Goal: Information Seeking & Learning: Learn about a topic

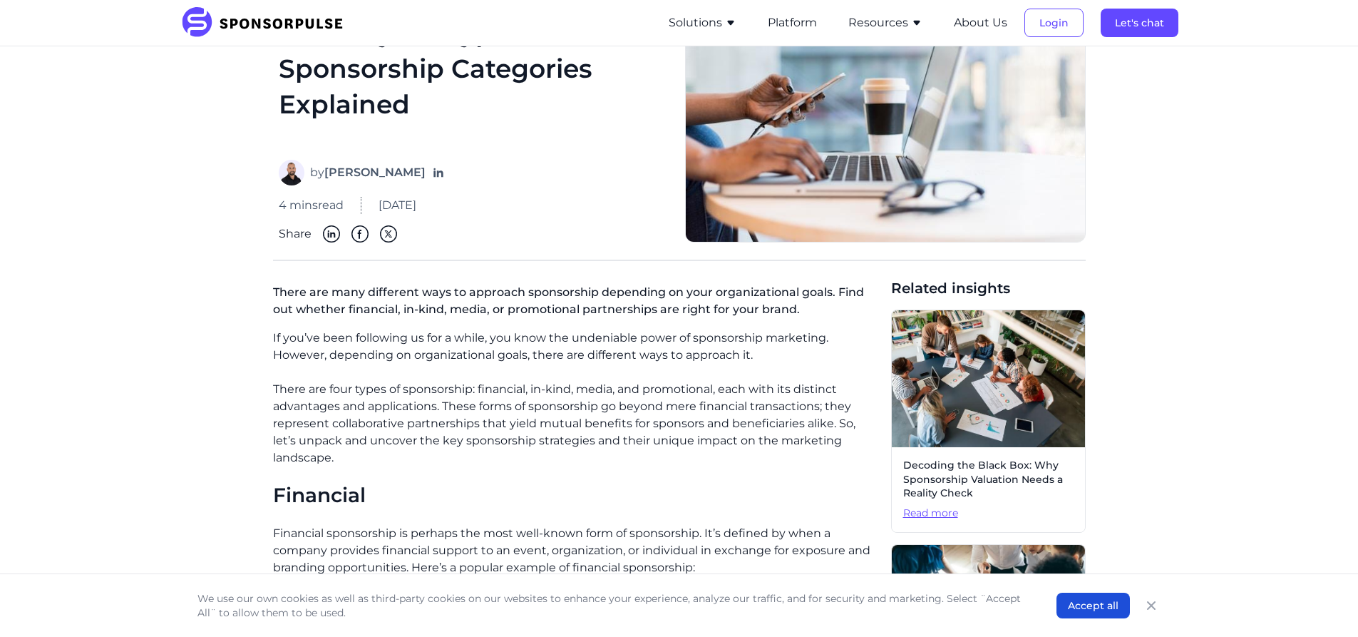
scroll to position [71, 0]
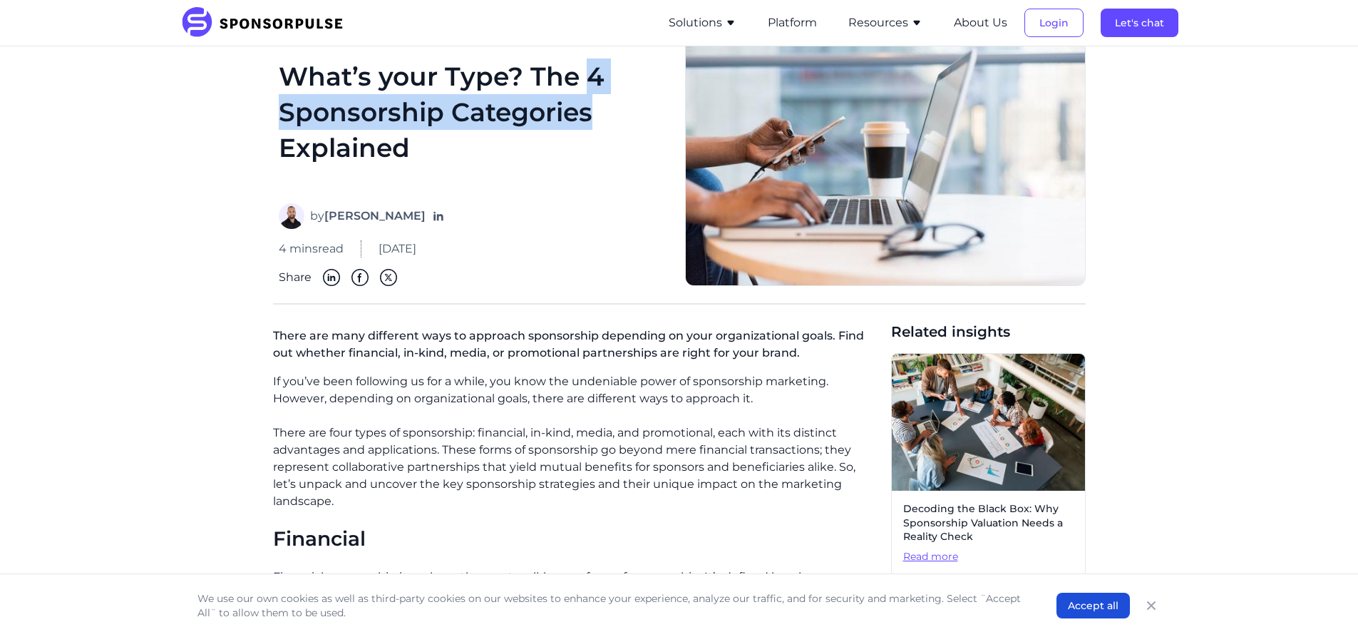
drag, startPoint x: 587, startPoint y: 87, endPoint x: 591, endPoint y: 111, distance: 23.8
click at [591, 111] on h1 "What’s your Type? The 4 Sponsorship Categories Explained" at bounding box center [473, 122] width 389 height 128
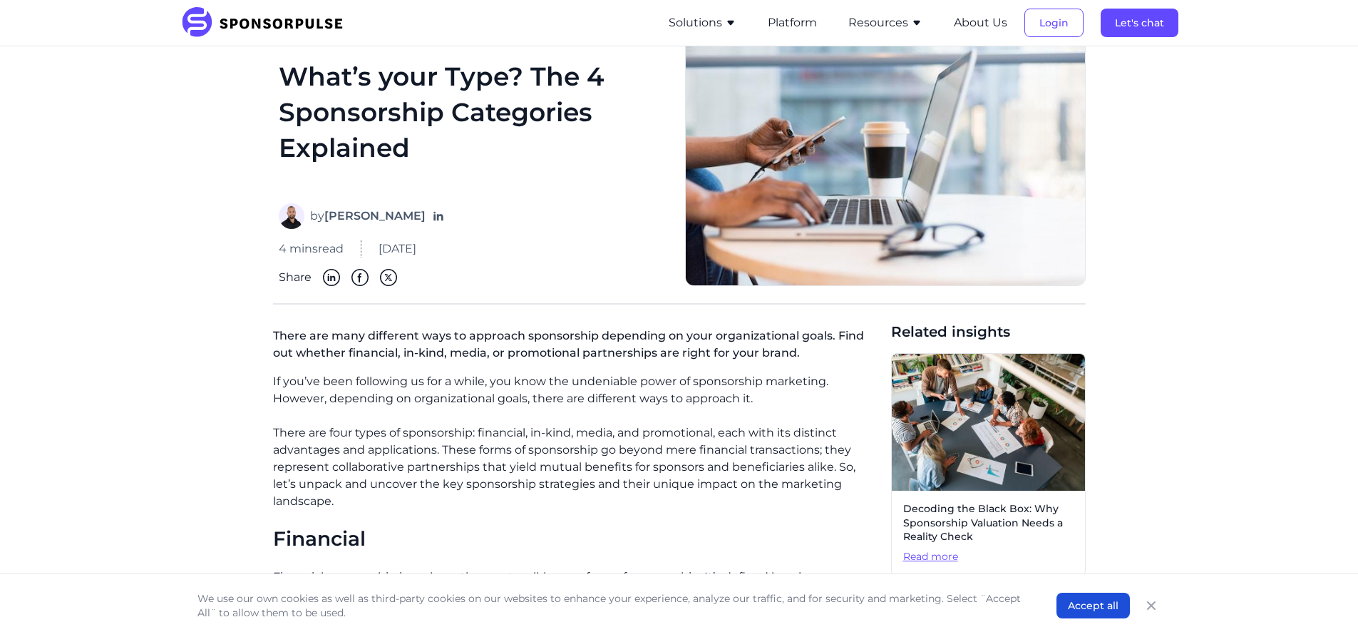
drag, startPoint x: 592, startPoint y: 113, endPoint x: 571, endPoint y: 439, distance: 327.2
click at [571, 439] on p "There are four types of sponsorship: financial, in-kind, media, and promotional…" at bounding box center [576, 467] width 607 height 86
click at [434, 441] on p "There are four types of sponsorship: financial, in-kind, media, and promotional…" at bounding box center [576, 467] width 607 height 86
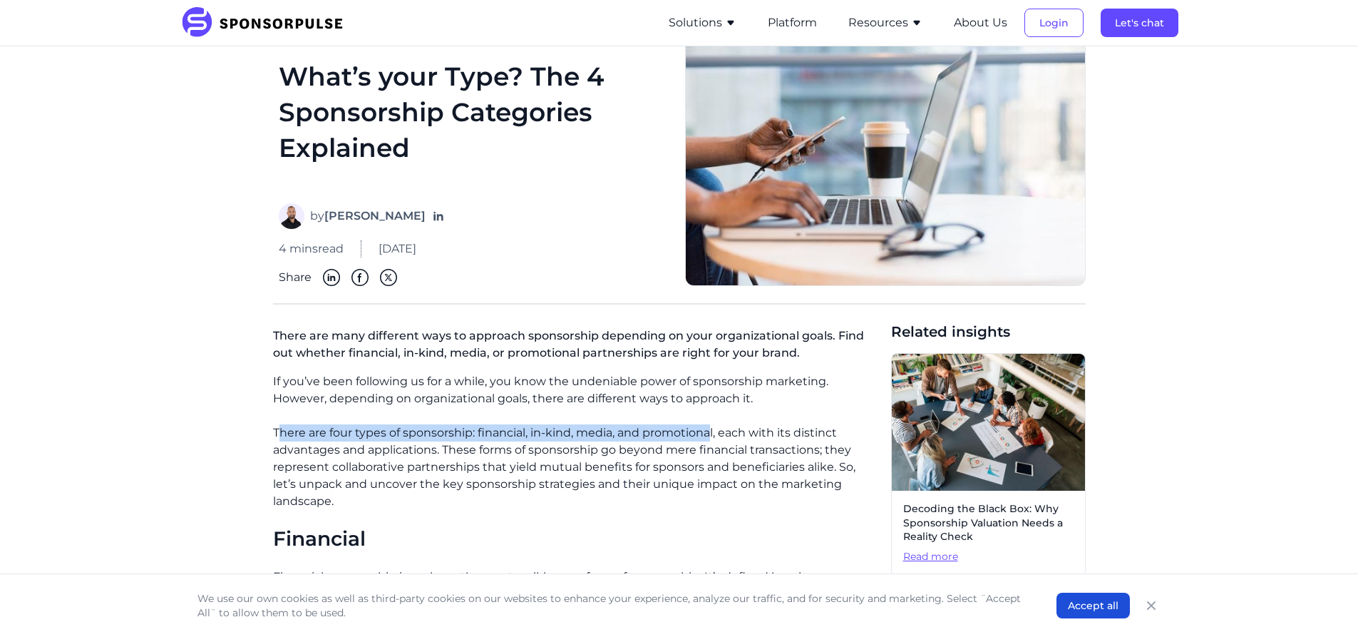
drag, startPoint x: 277, startPoint y: 432, endPoint x: 714, endPoint y: 421, distance: 437.2
click at [585, 432] on p "There are four types of sponsorship: financial, in-kind, media, and promotional…" at bounding box center [576, 467] width 607 height 86
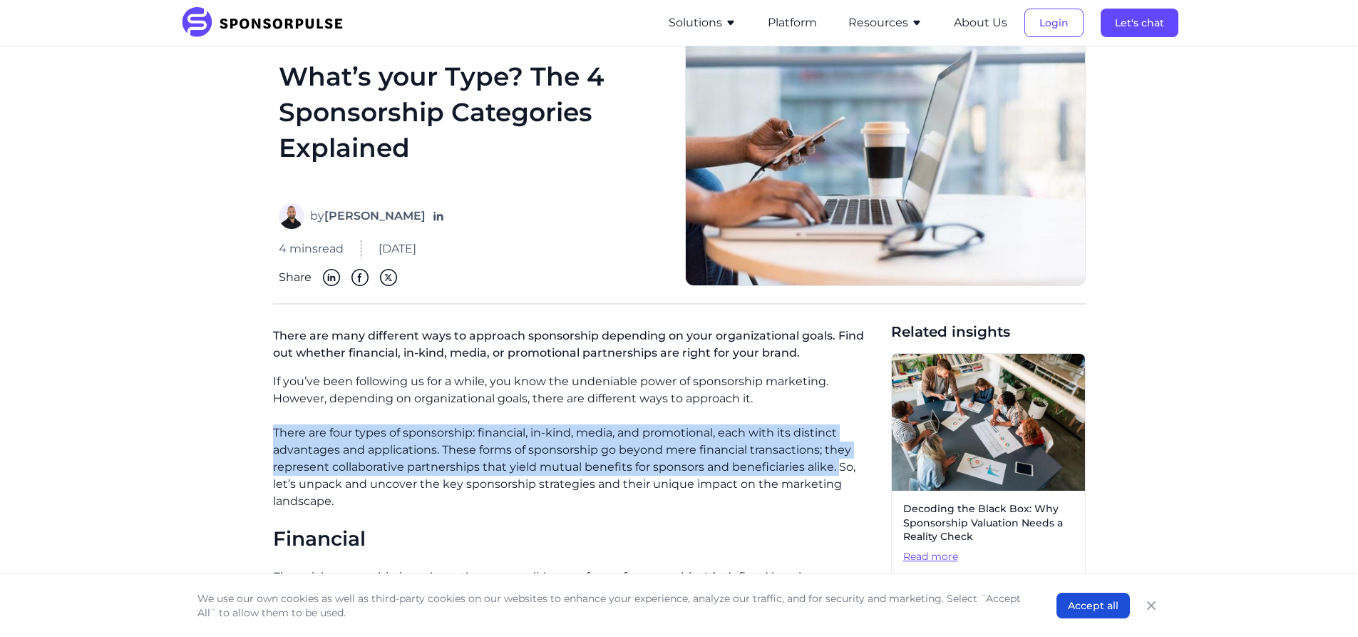
drag, startPoint x: 274, startPoint y: 431, endPoint x: 839, endPoint y: 475, distance: 567.1
click at [839, 475] on p "There are four types of sponsorship: financial, in-kind, media, and promotional…" at bounding box center [576, 467] width 607 height 86
copy p "There are four types of sponsorship: financial, in-kind, media, and promotional…"
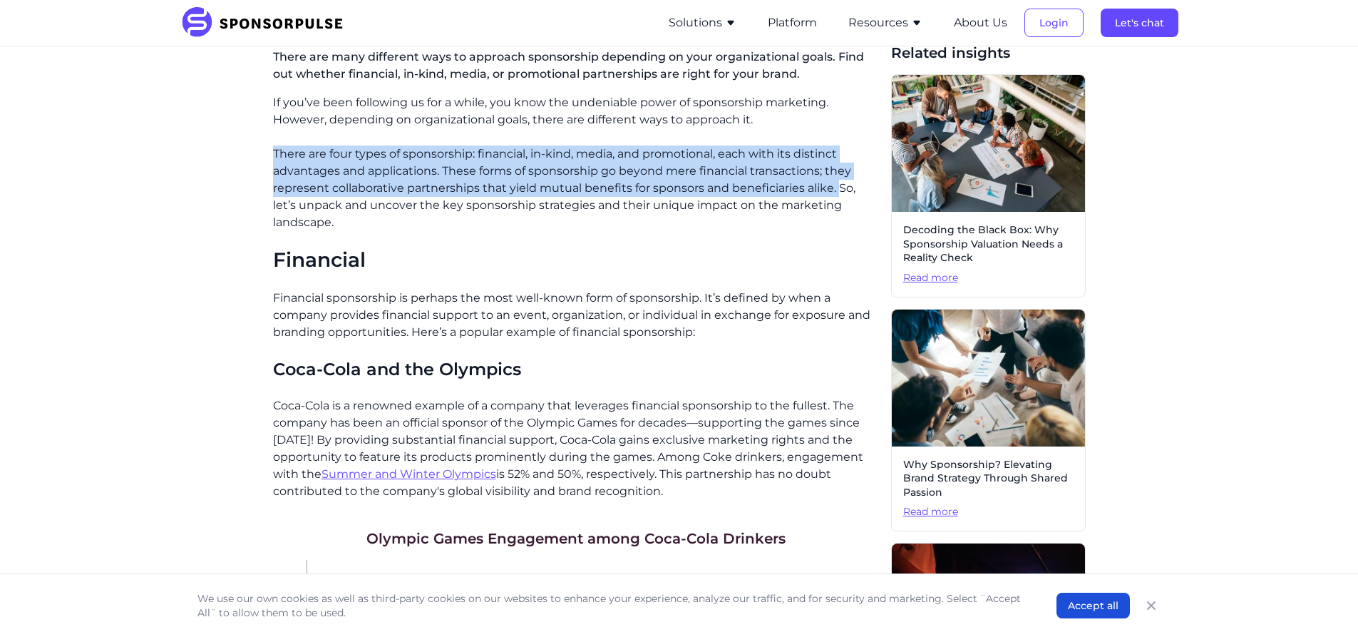
scroll to position [356, 0]
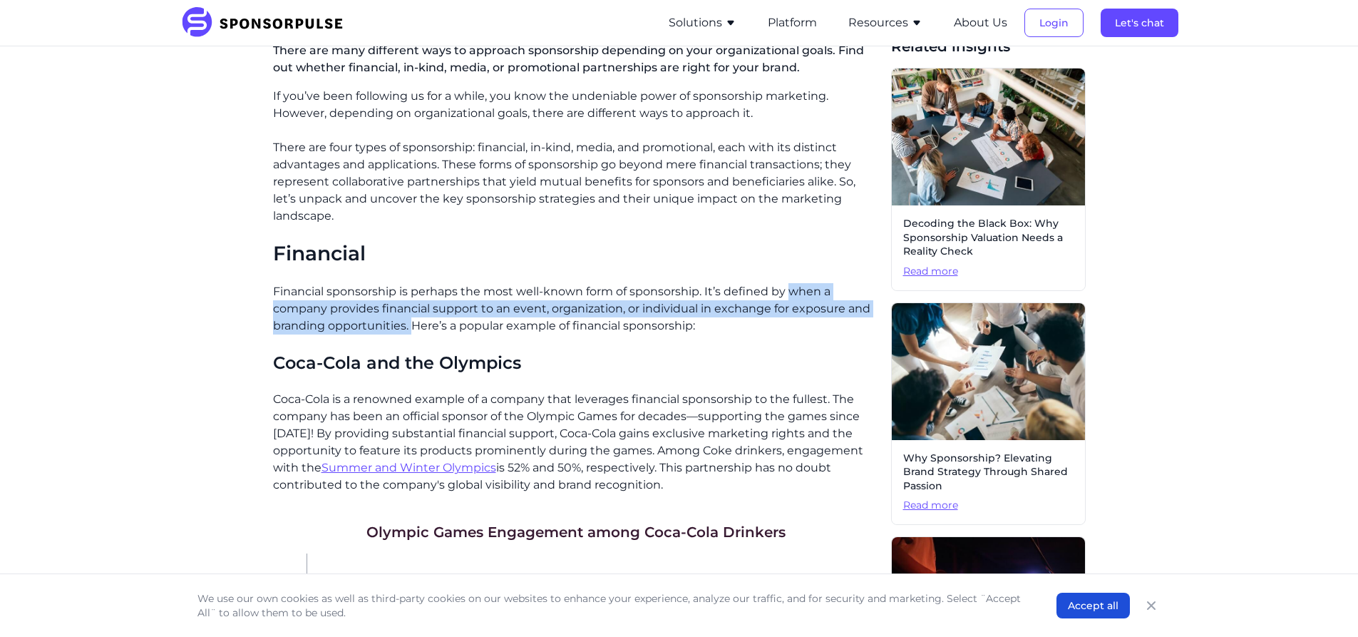
drag, startPoint x: 792, startPoint y: 275, endPoint x: 414, endPoint y: 318, distance: 380.3
click at [414, 317] on p "Financial sponsorship is perhaps the most well-known form of sponsorship. It’s …" at bounding box center [576, 308] width 607 height 51
copy p "when a company provides financial support to an event, organization, or individ…"
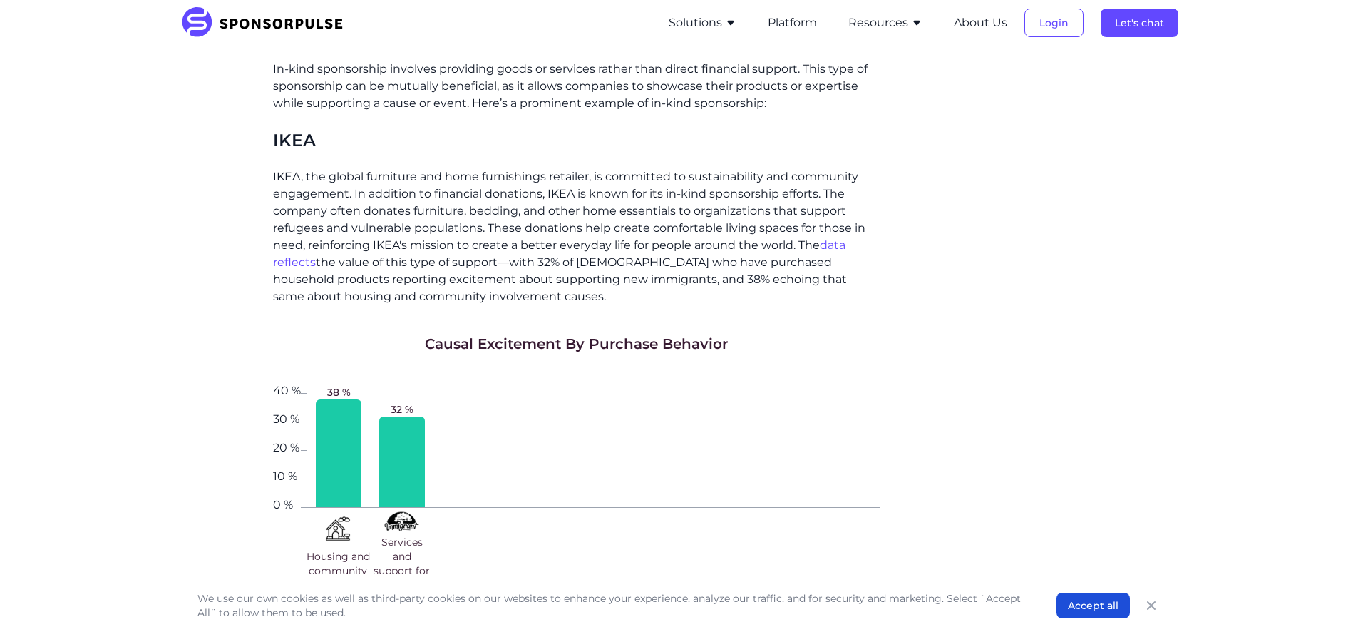
scroll to position [1141, 0]
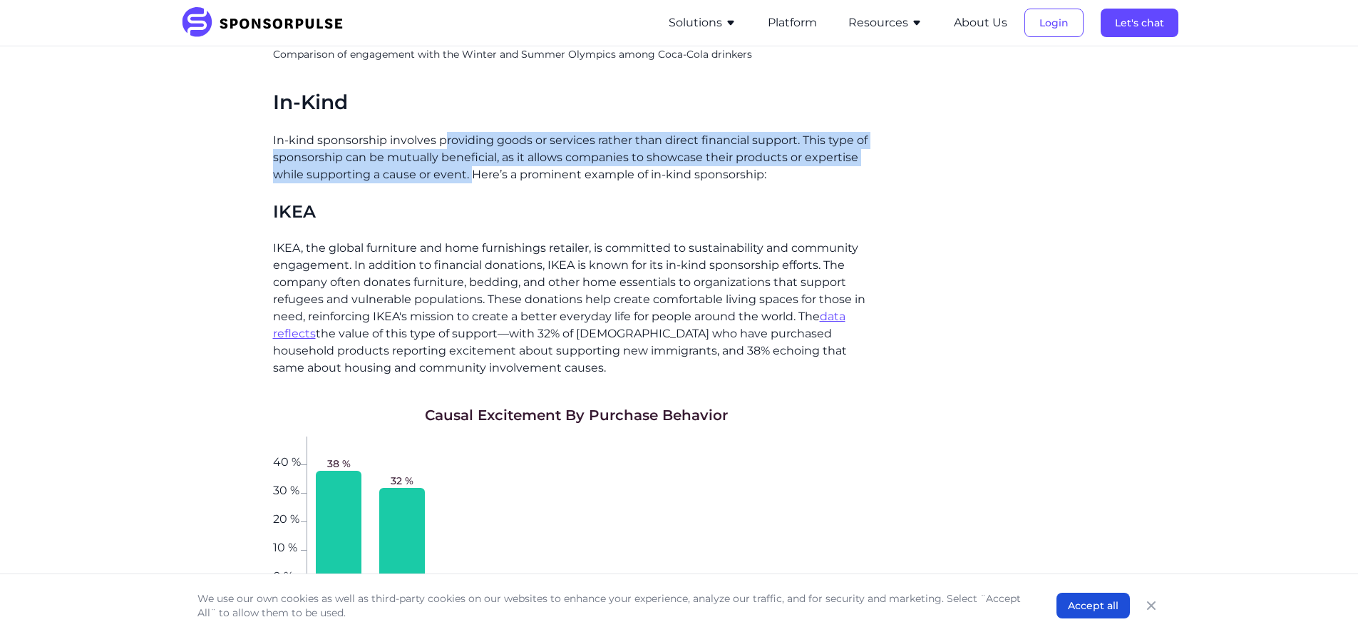
drag, startPoint x: 443, startPoint y: 123, endPoint x: 474, endPoint y: 158, distance: 46.4
click at [474, 158] on p "In-kind sponsorship involves providing goods or services rather than direct fin…" at bounding box center [576, 157] width 607 height 51
copy p "roviding goods or services rather than direct financial support. This type of s…"
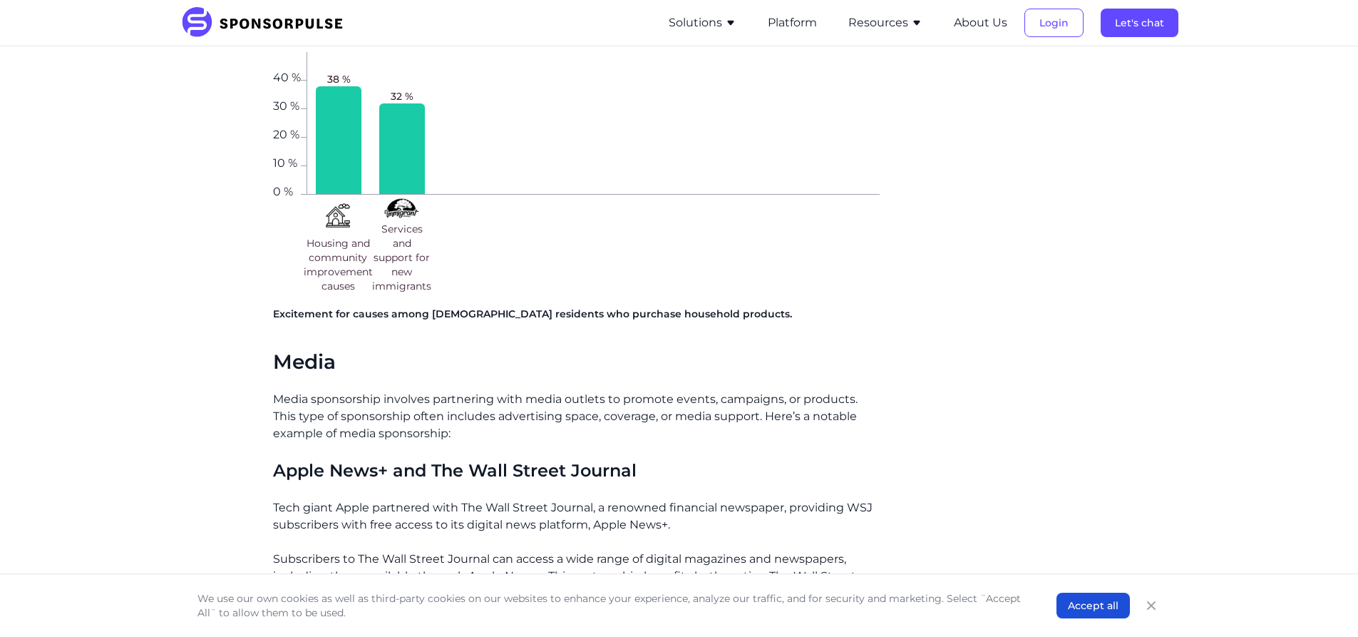
scroll to position [1640, 0]
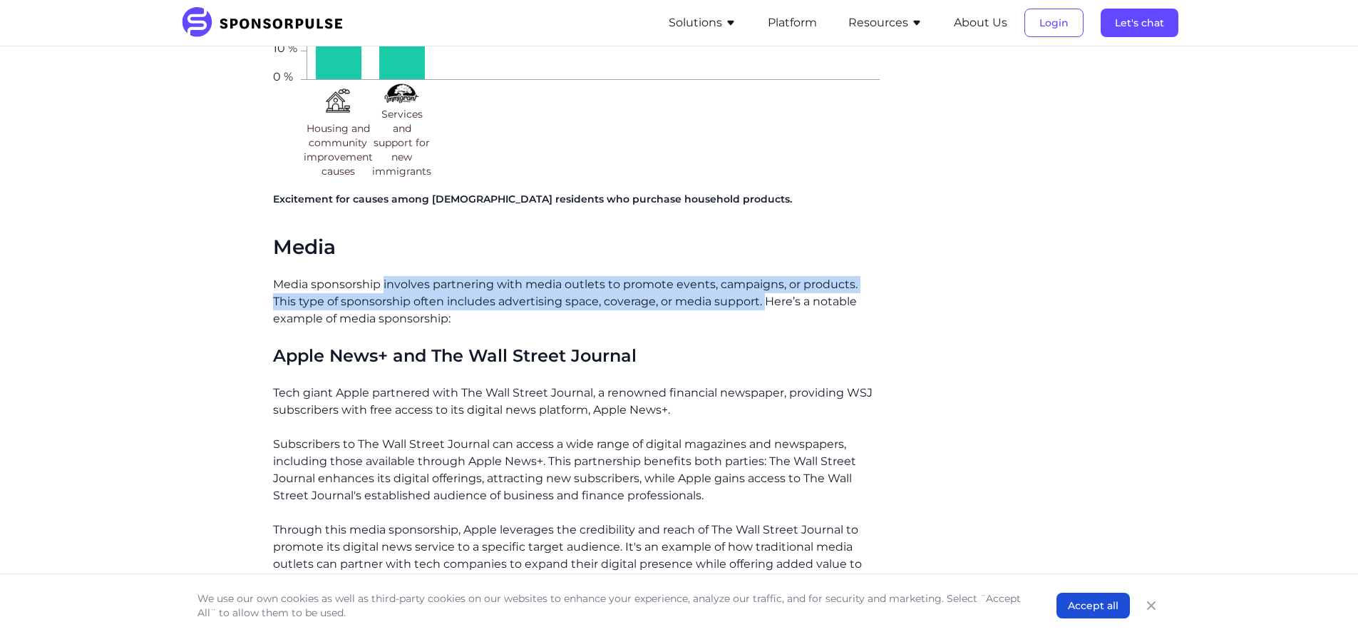
drag, startPoint x: 401, startPoint y: 266, endPoint x: 766, endPoint y: 289, distance: 365.7
click at [766, 289] on p "Media sponsorship involves partnering with media outlets to promote events, cam…" at bounding box center [576, 301] width 607 height 51
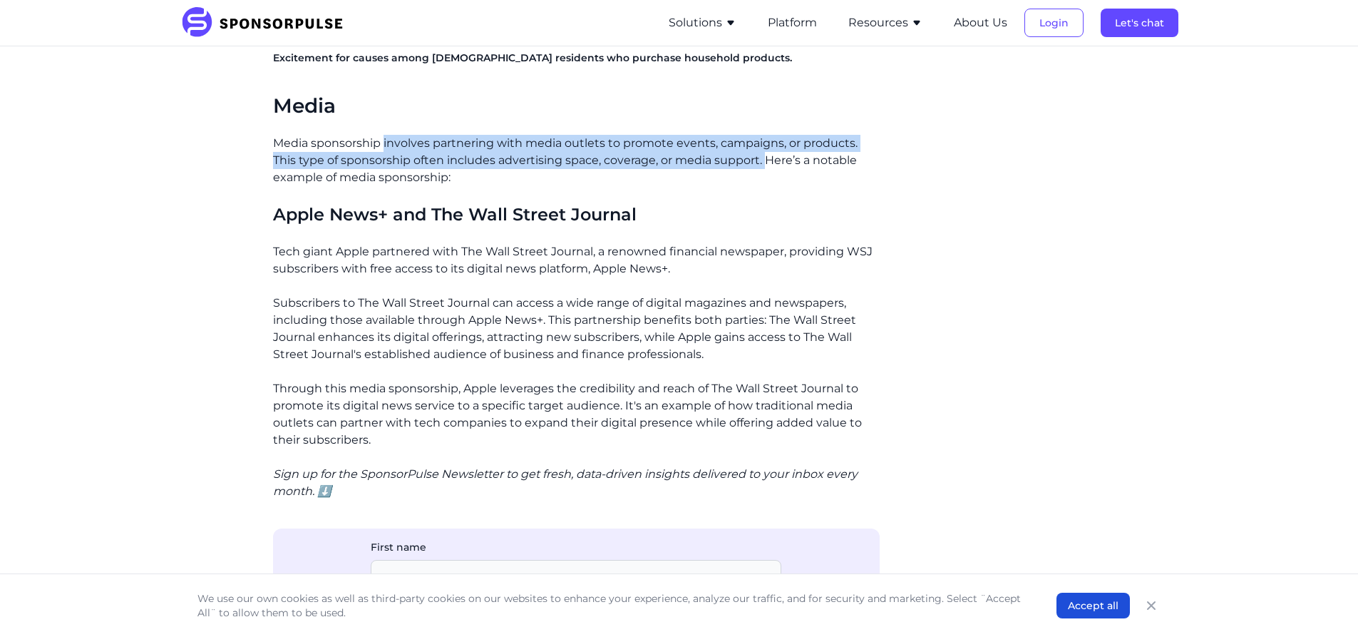
scroll to position [1782, 0]
copy p "involves partnering with media outlets to promote events, campaigns, or product…"
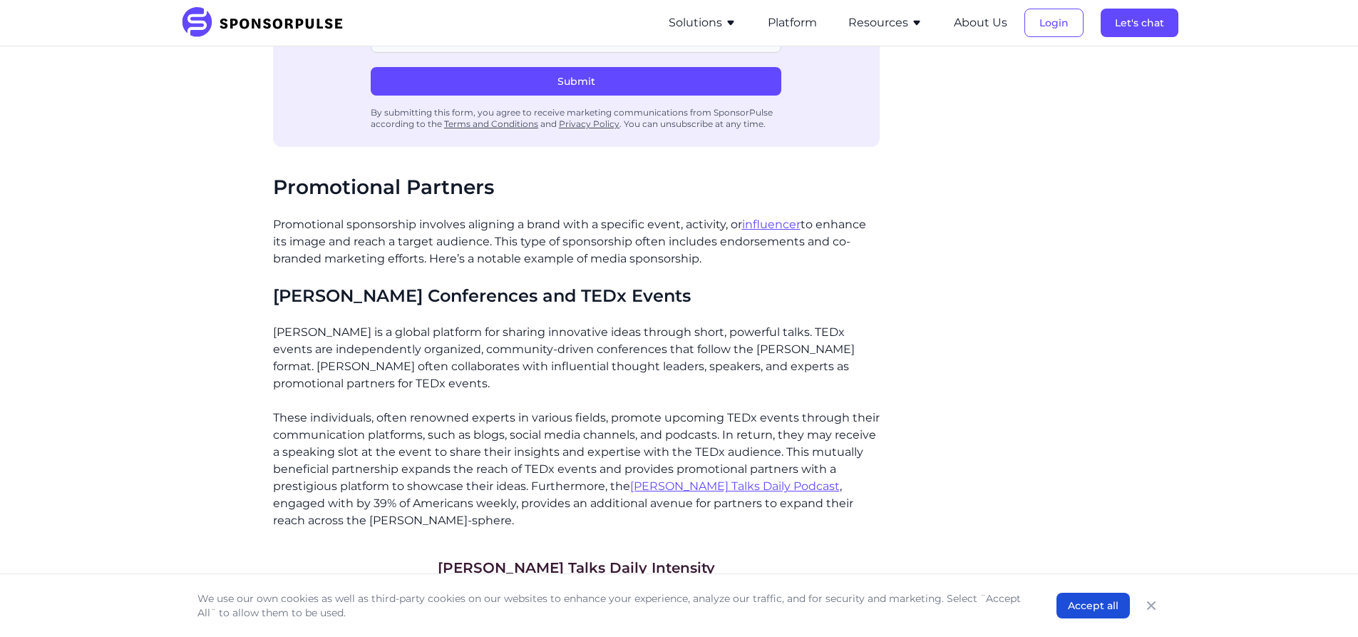
scroll to position [2424, 0]
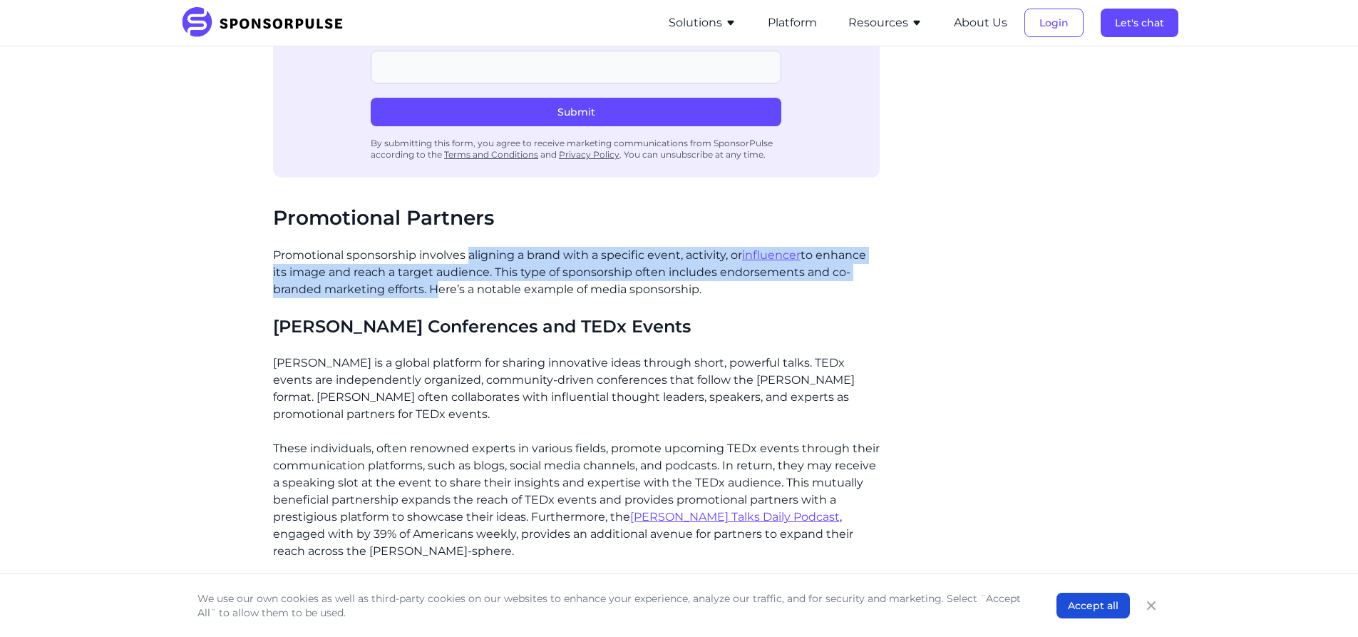
drag, startPoint x: 471, startPoint y: 240, endPoint x: 430, endPoint y: 276, distance: 54.5
click at [430, 276] on p "Promotional sponsorship involves aligning a brand with a specific event, activi…" at bounding box center [576, 272] width 607 height 51
copy p "aligning a brand with a specific event, activity, or influencer to enhance its …"
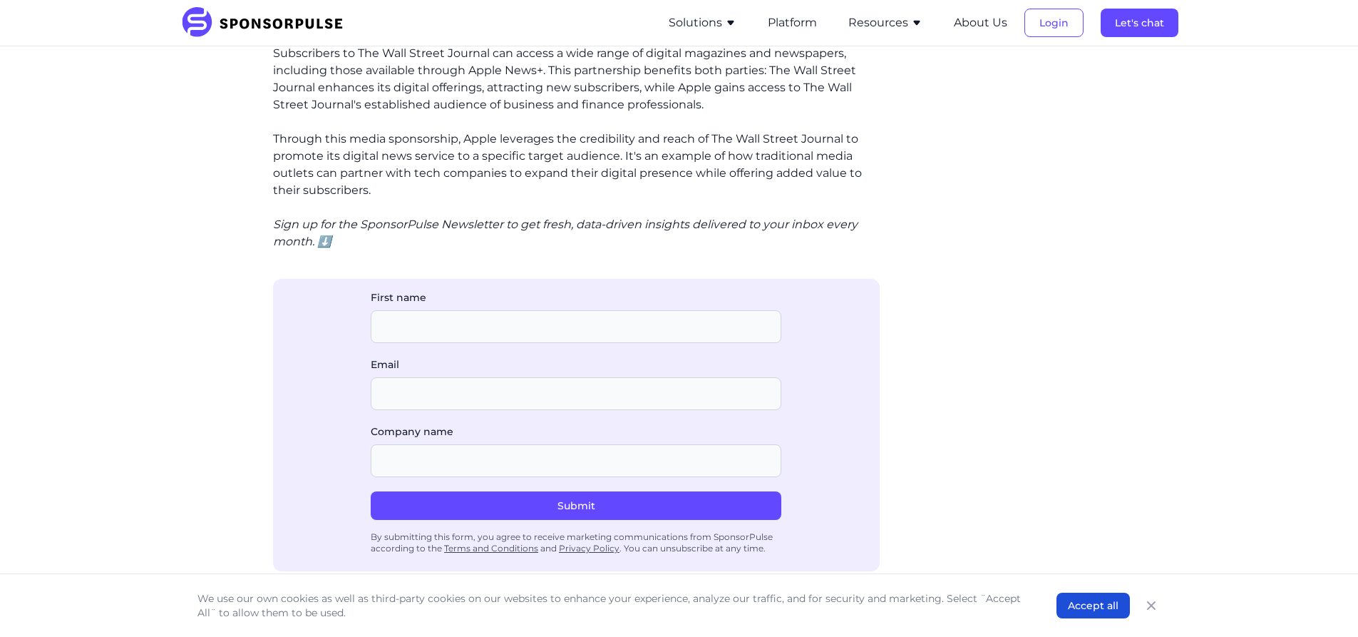
scroll to position [1925, 0]
